Goal: Task Accomplishment & Management: Manage account settings

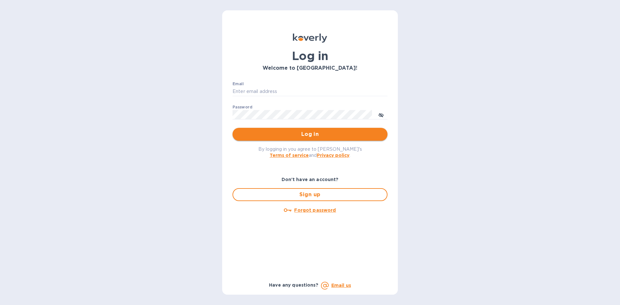
type input "[EMAIL_ADDRESS][DOMAIN_NAME]"
click at [287, 139] on button "Log in" at bounding box center [309, 134] width 155 height 13
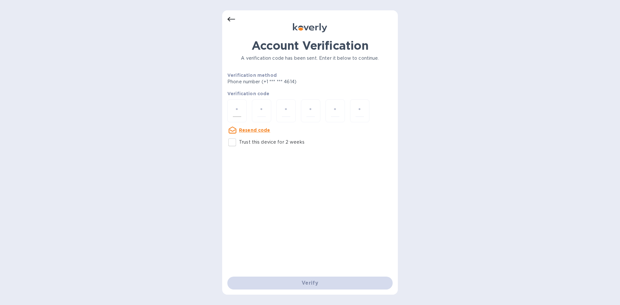
click at [243, 114] on div at bounding box center [236, 110] width 19 height 23
paste input "4"
type input "4"
type input "9"
type input "1"
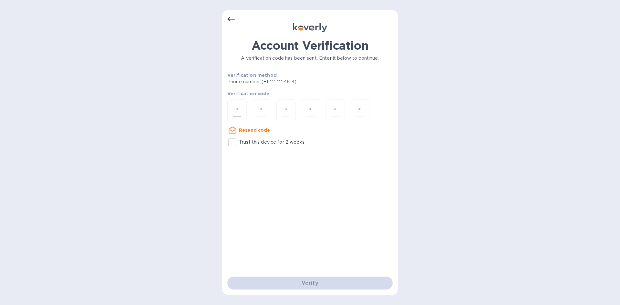
type input "1"
type input "5"
type input "3"
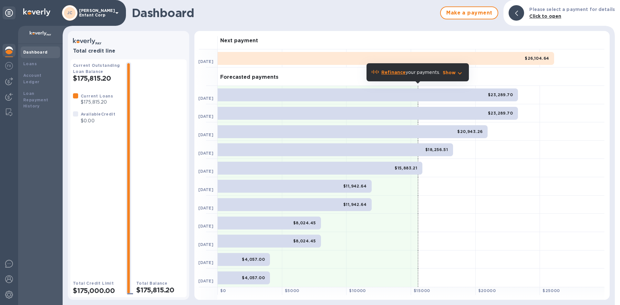
click at [509, 77] on div "Forecasted payments" at bounding box center [411, 76] width 387 height 18
click at [386, 36] on div "Next payment" at bounding box center [411, 40] width 387 height 18
